Goal: Task Accomplishment & Management: Use online tool/utility

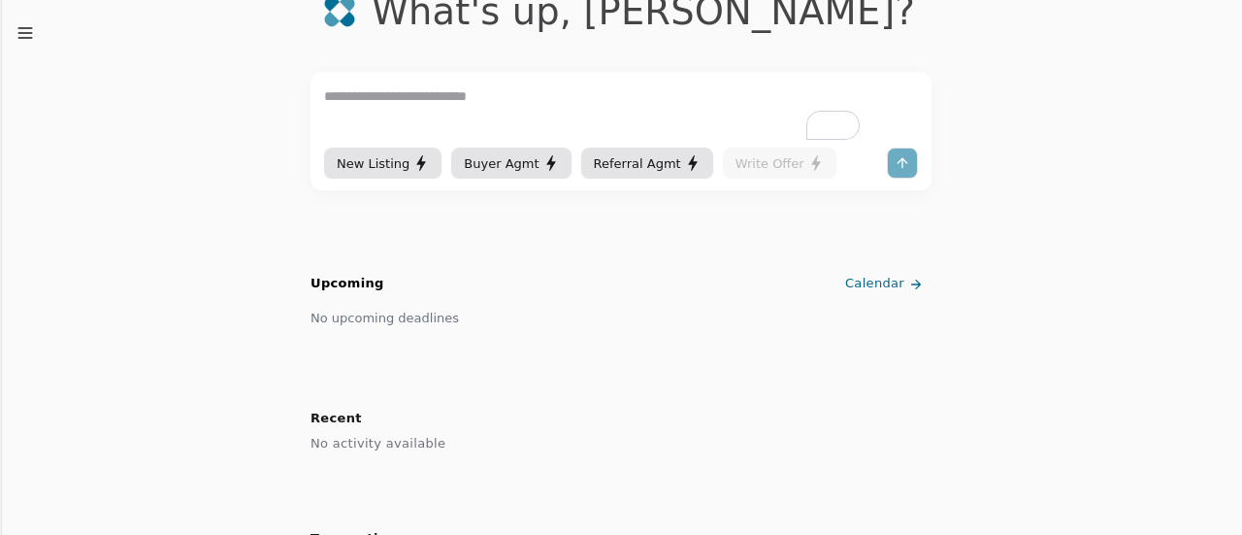
scroll to position [134, 0]
click at [514, 173] on span "Buyer Agmt" at bounding box center [501, 164] width 75 height 20
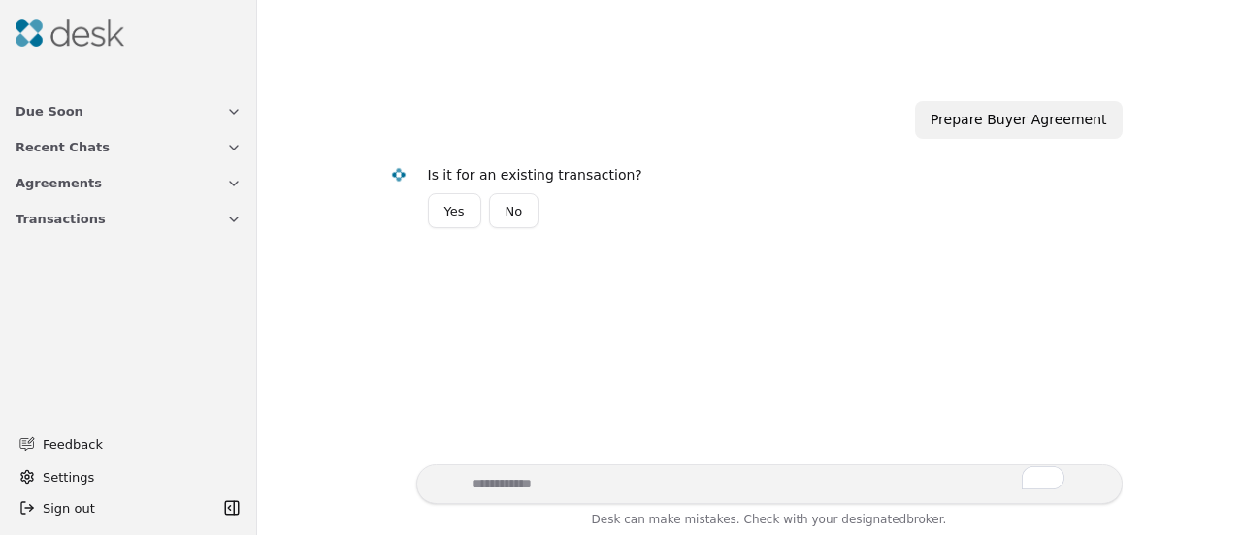
click at [102, 114] on button "Due Soon" at bounding box center [128, 111] width 249 height 36
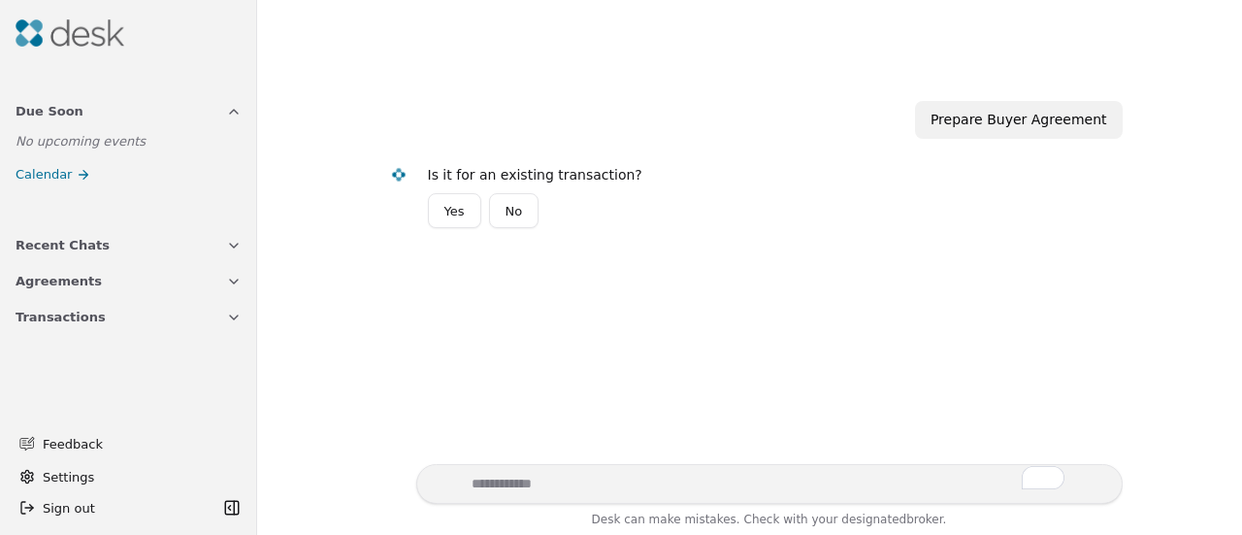
click at [161, 244] on button "Recent Chats" at bounding box center [128, 245] width 249 height 36
click at [177, 279] on button "Agreements" at bounding box center [128, 281] width 249 height 36
click at [191, 311] on button "Transactions" at bounding box center [128, 317] width 249 height 36
